Goal: Navigation & Orientation: Understand site structure

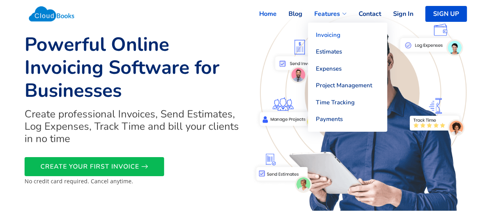
click at [329, 36] on link "Invoicing" at bounding box center [347, 35] width 79 height 17
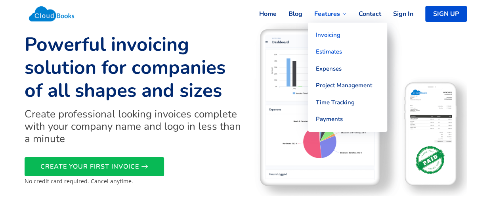
click at [333, 47] on link "Estimates" at bounding box center [347, 51] width 79 height 17
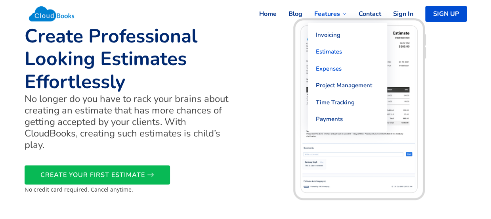
click at [330, 67] on link "Expenses" at bounding box center [347, 68] width 79 height 17
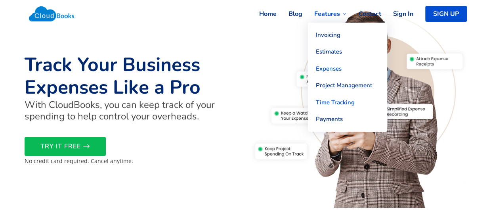
click at [339, 97] on link "Time Tracking" at bounding box center [347, 102] width 79 height 17
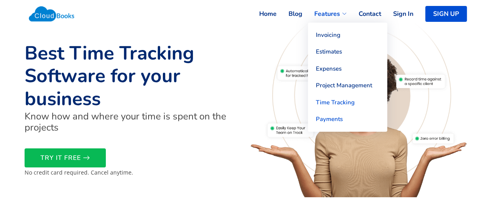
click at [327, 118] on link "Payments" at bounding box center [347, 118] width 79 height 17
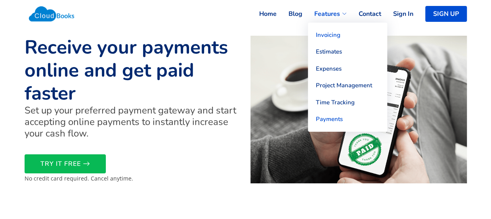
click at [328, 36] on link "Invoicing" at bounding box center [347, 35] width 79 height 17
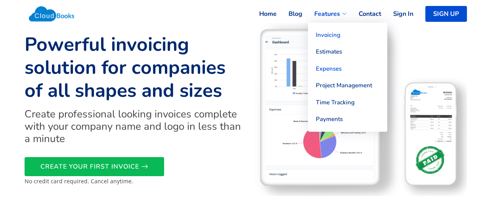
click at [327, 68] on link "Expenses" at bounding box center [347, 68] width 79 height 17
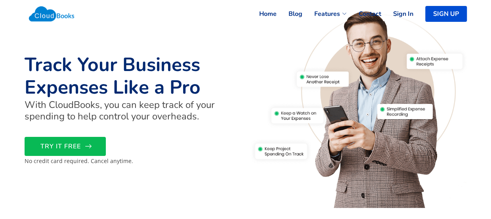
click at [77, 151] on link "TRY IT FREE" at bounding box center [65, 146] width 81 height 19
click at [370, 12] on link "Contact" at bounding box center [364, 13] width 34 height 17
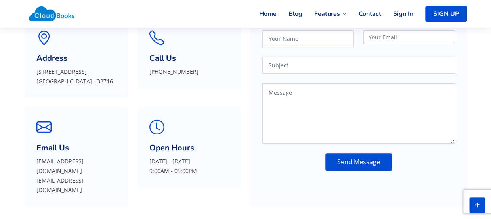
scroll to position [86, 0]
